Goal: Task Accomplishment & Management: Use online tool/utility

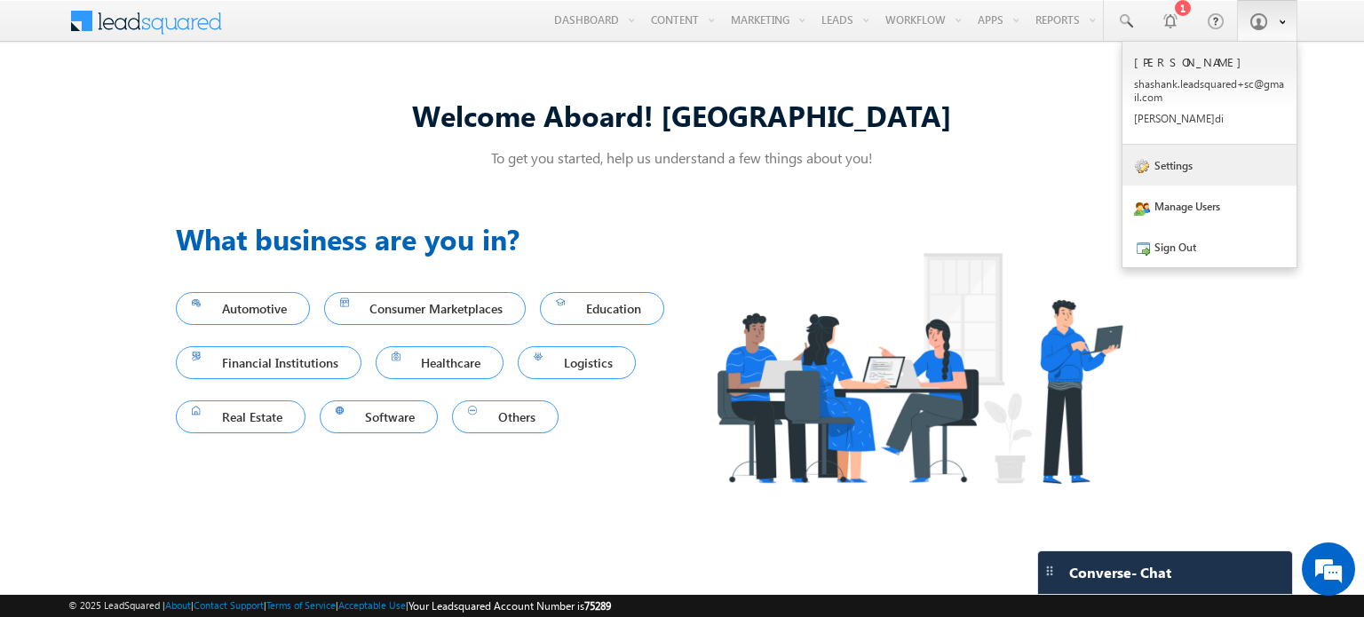
click at [1147, 172] on span at bounding box center [1142, 167] width 16 height 16
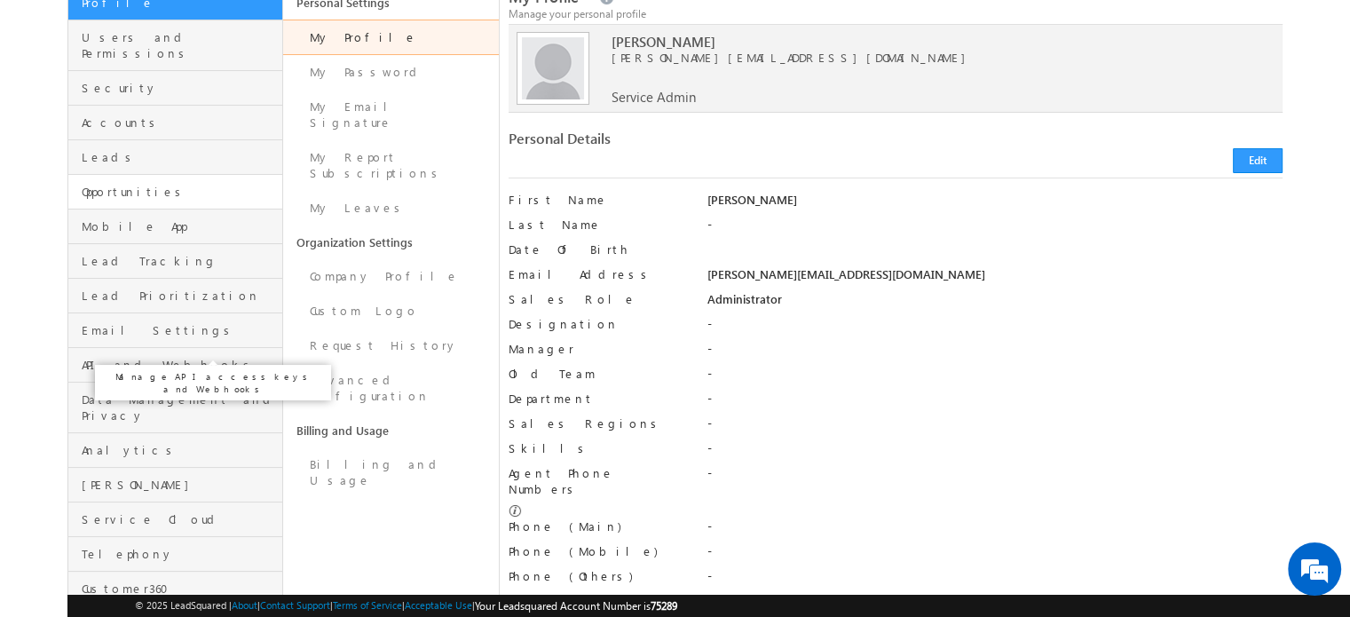
scroll to position [142, 0]
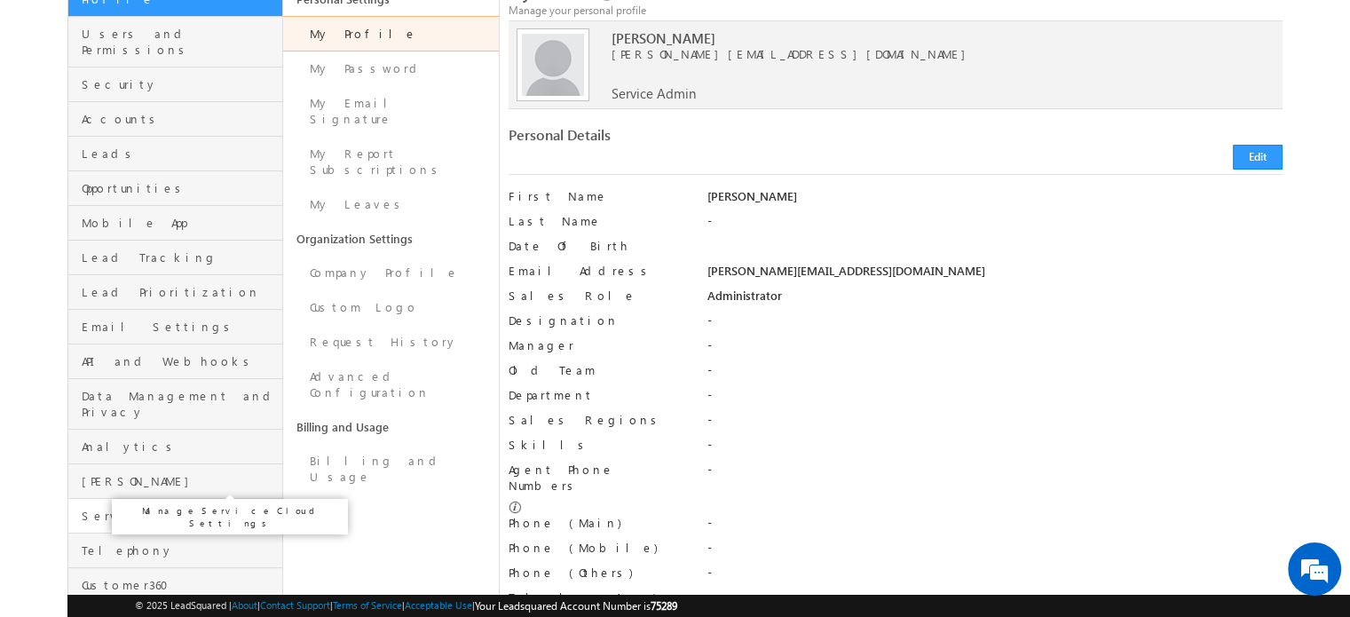
click at [139, 508] on span "Service Cloud" at bounding box center [180, 516] width 196 height 16
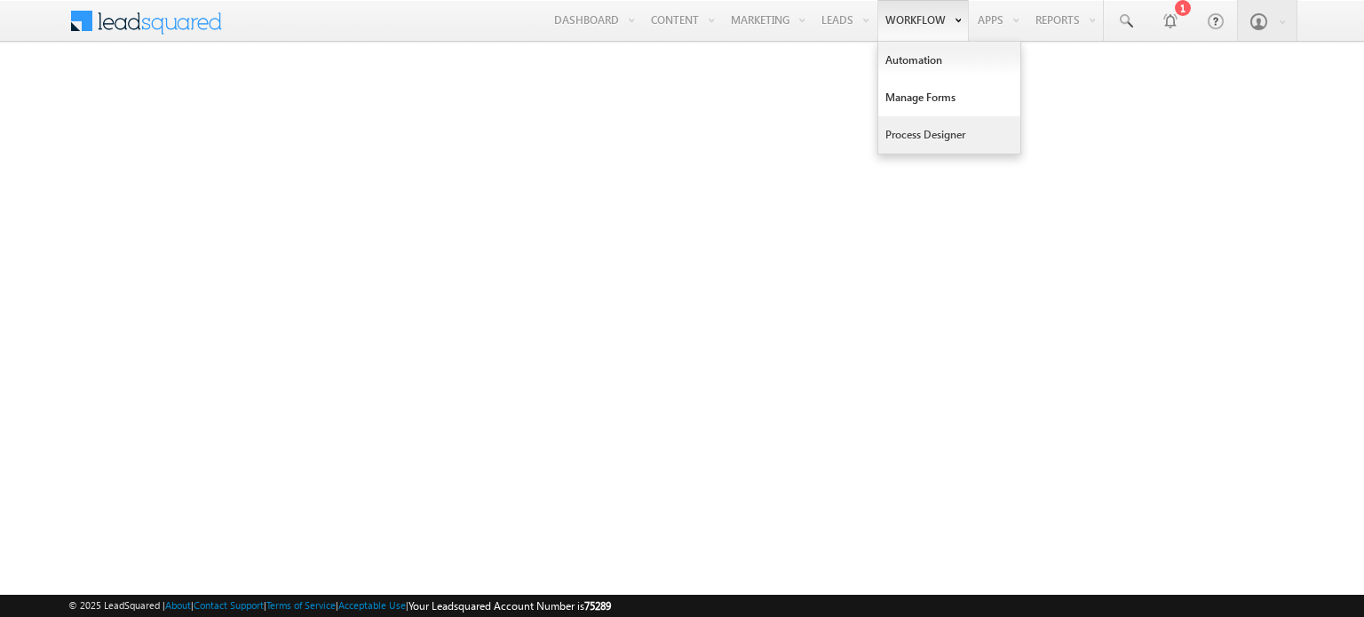
click at [900, 131] on link "Process Designer" at bounding box center [949, 134] width 142 height 37
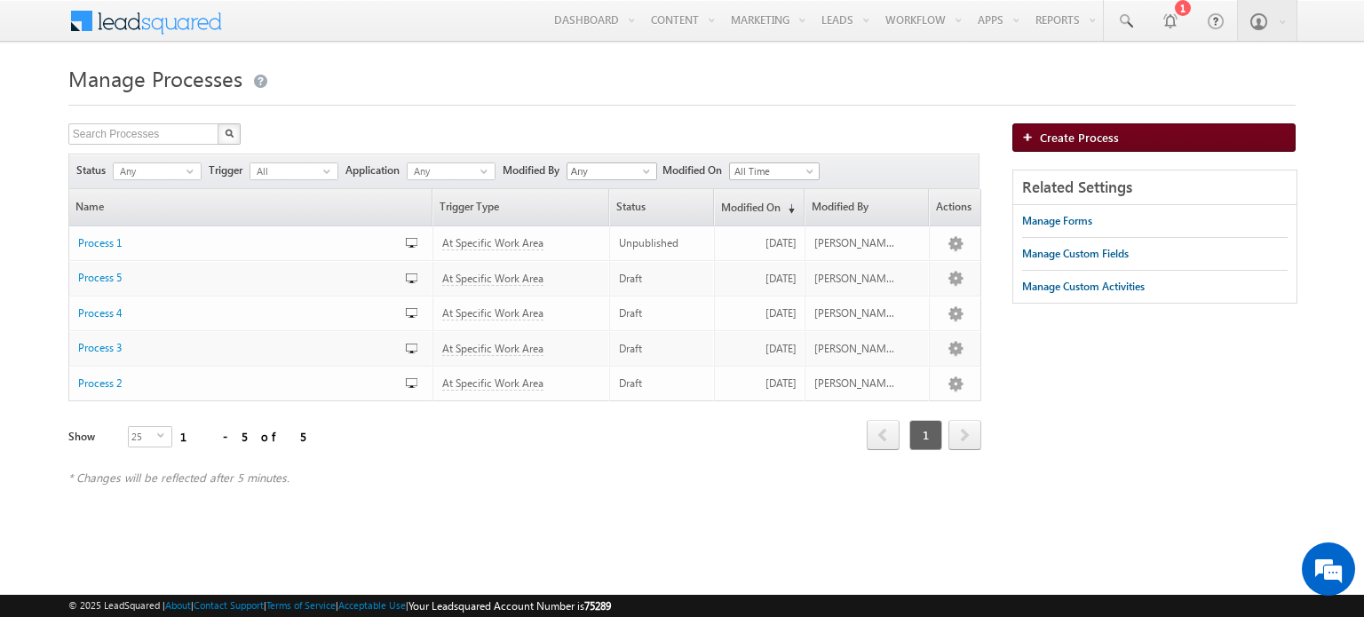
click at [1053, 138] on span "Create Process" at bounding box center [1079, 137] width 79 height 15
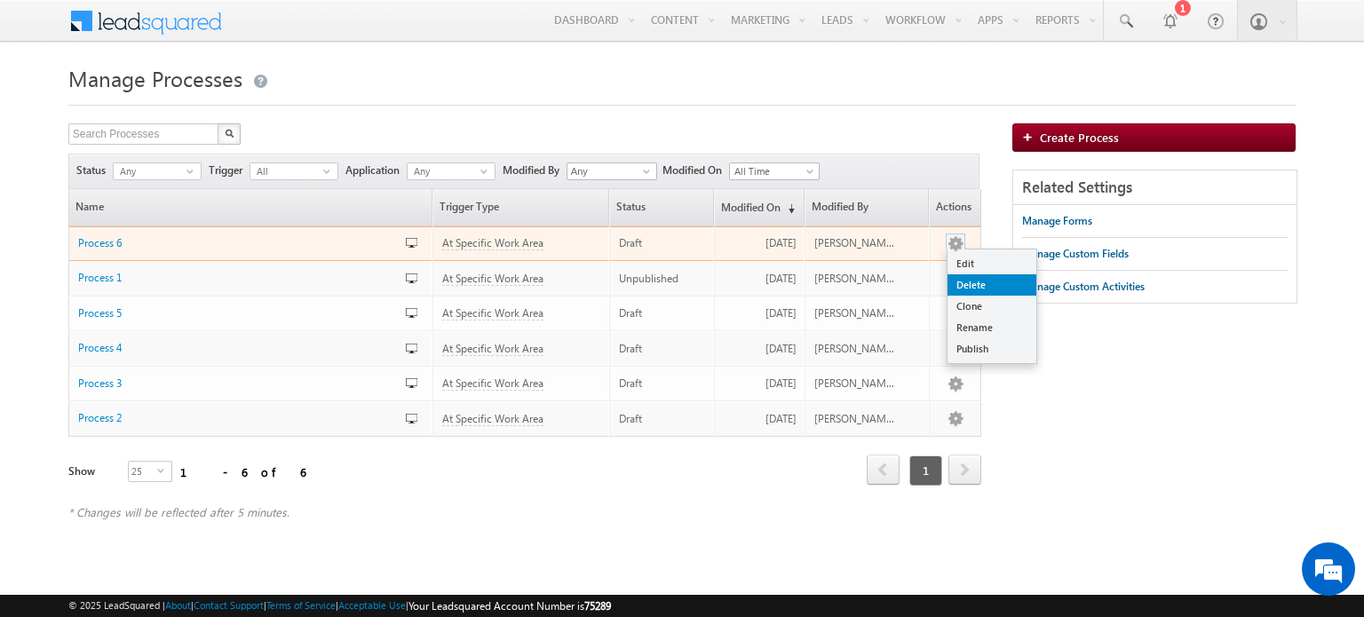
click at [963, 274] on link "Delete" at bounding box center [991, 284] width 89 height 21
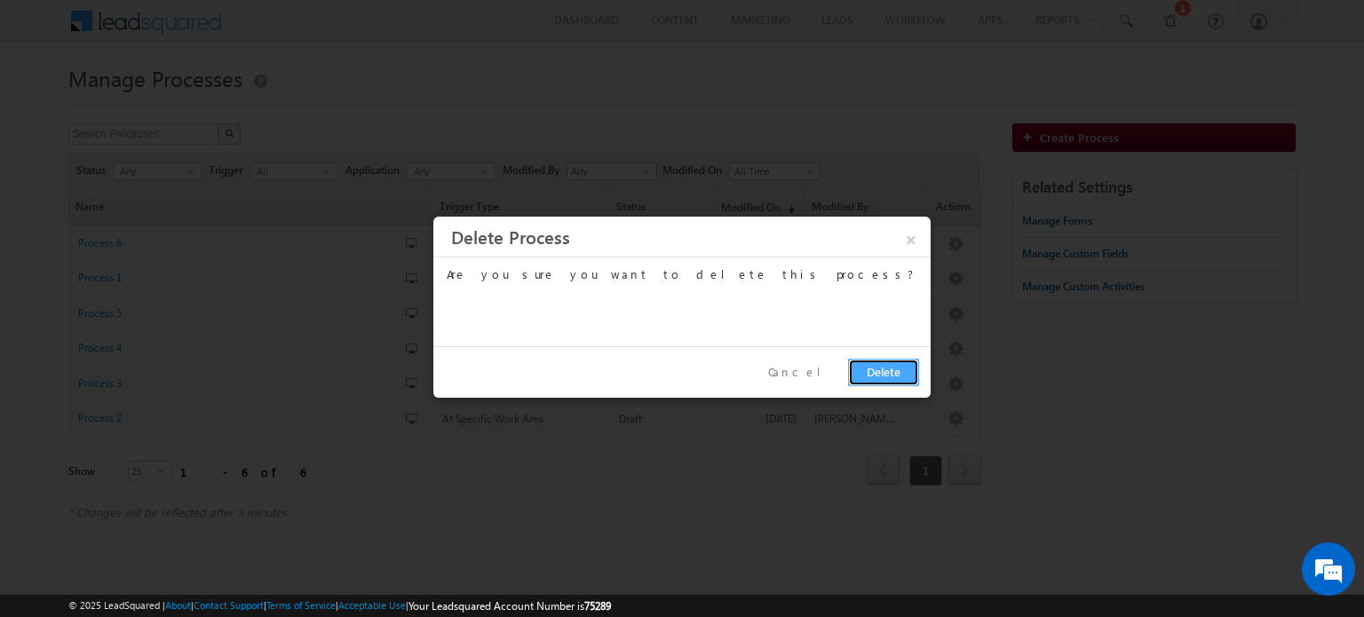
click at [878, 363] on button "Delete" at bounding box center [883, 372] width 71 height 28
